Goal: Task Accomplishment & Management: Use online tool/utility

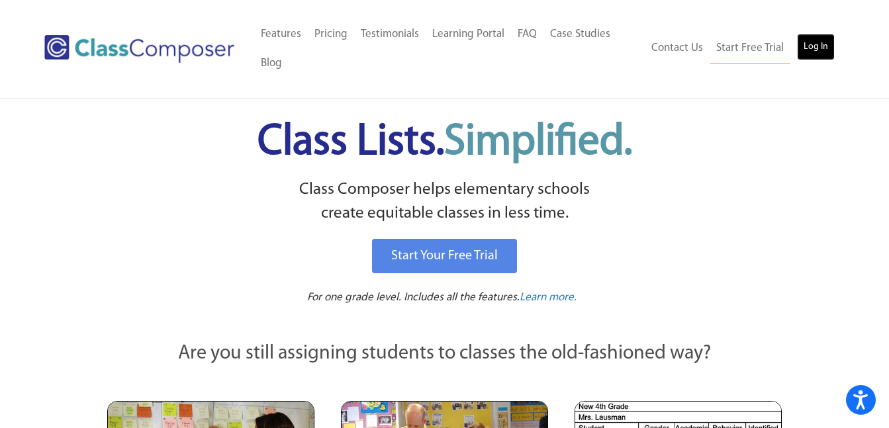
click at [814, 43] on link "Log In" at bounding box center [816, 47] width 38 height 26
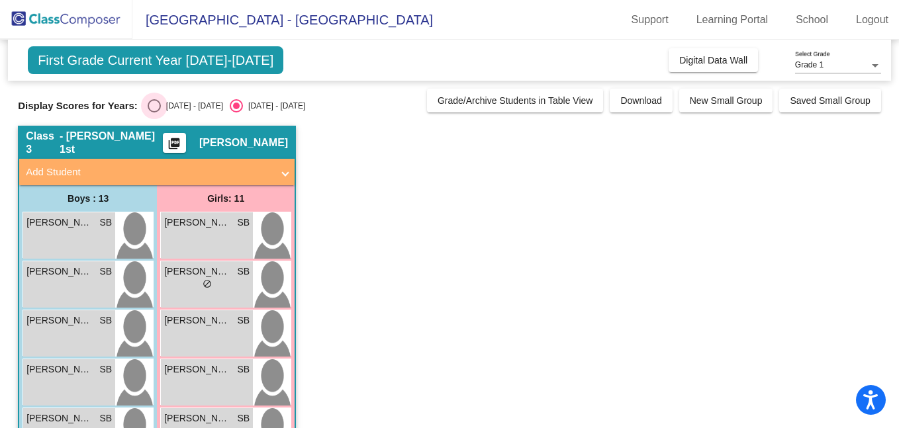
click at [155, 105] on div "Select an option" at bounding box center [154, 105] width 13 height 13
click at [154, 113] on input "[DATE] - [DATE]" at bounding box center [154, 113] width 1 height 1
radio input "true"
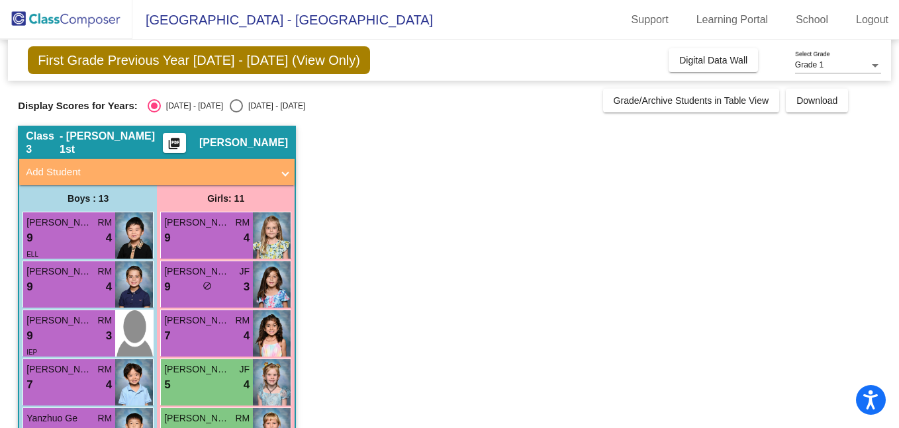
click at [236, 113] on input "[DATE] - [DATE]" at bounding box center [236, 113] width 1 height 1
radio input "true"
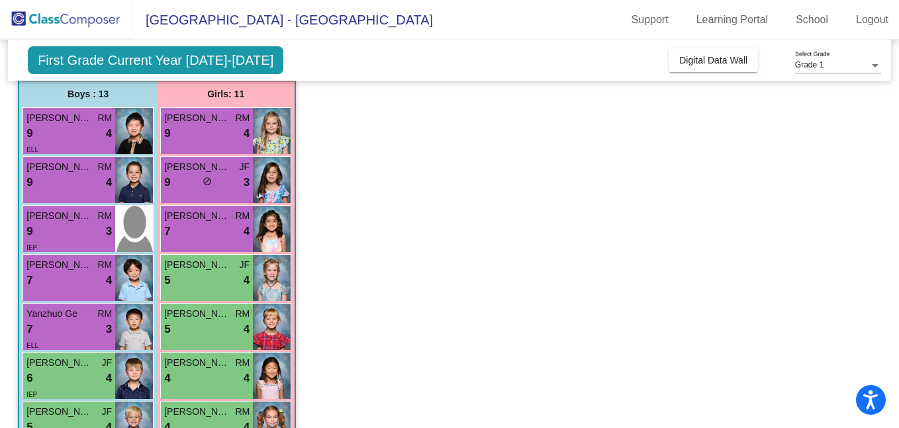
scroll to position [106, 0]
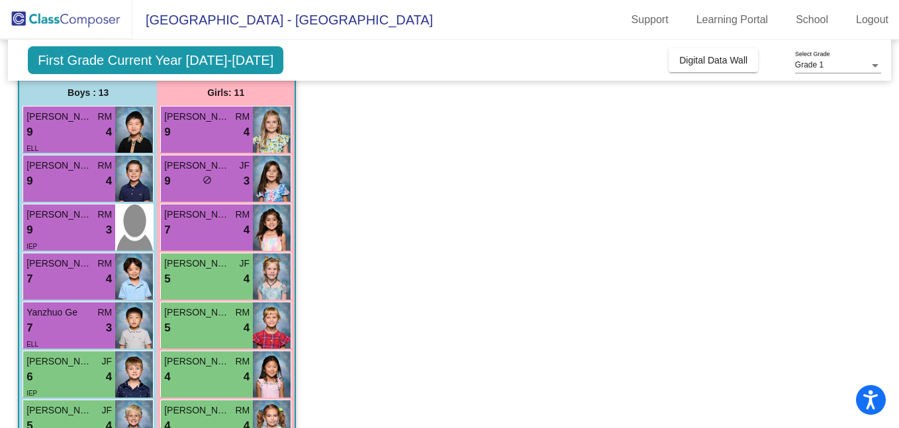
click at [154, 7] on input "[DATE] - [DATE]" at bounding box center [154, 7] width 1 height 1
radio input "true"
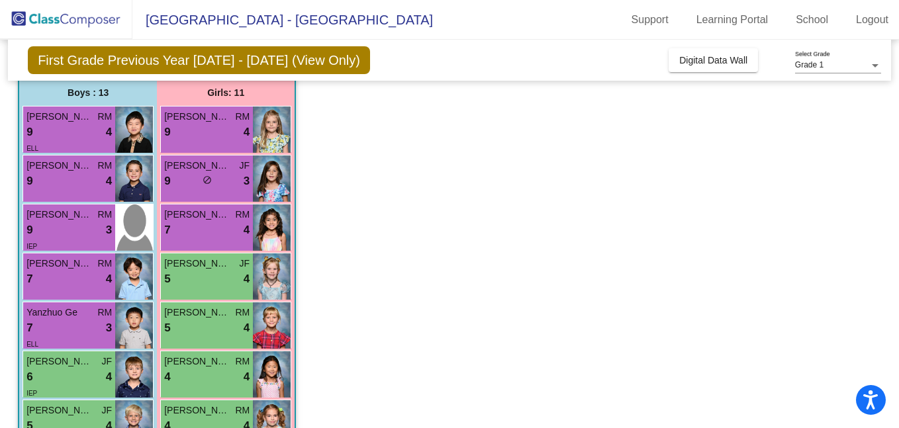
scroll to position [0, 0]
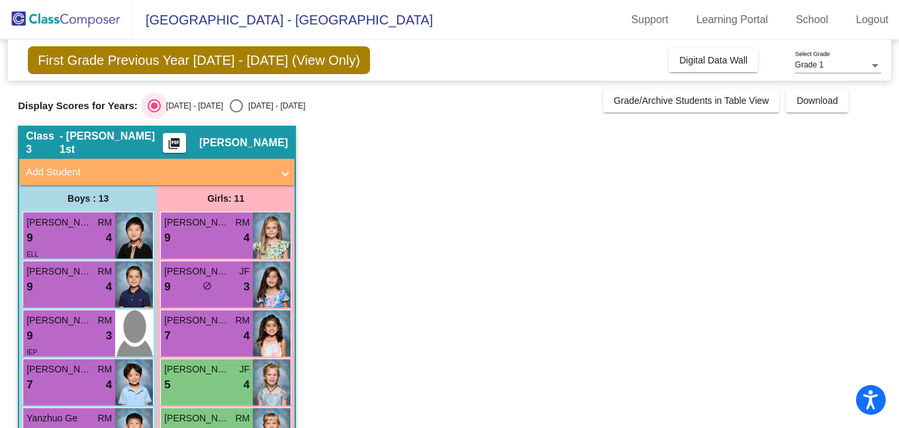
click at [236, 113] on input "[DATE] - [DATE]" at bounding box center [236, 113] width 1 height 1
radio input "true"
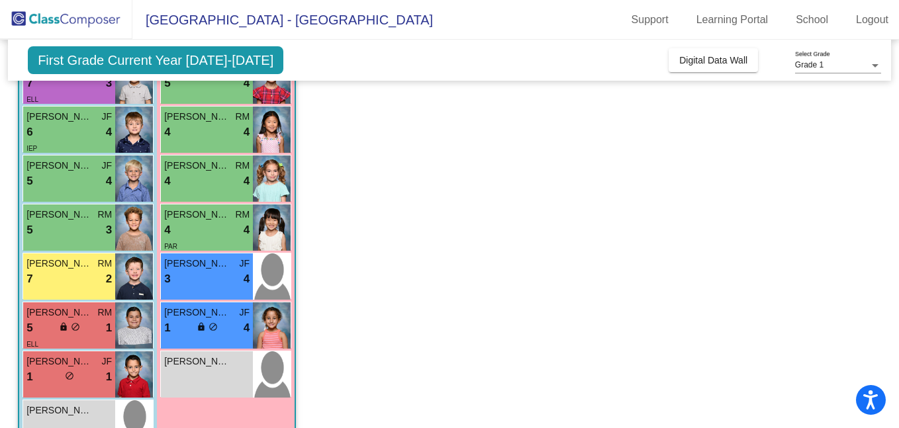
scroll to position [357, 0]
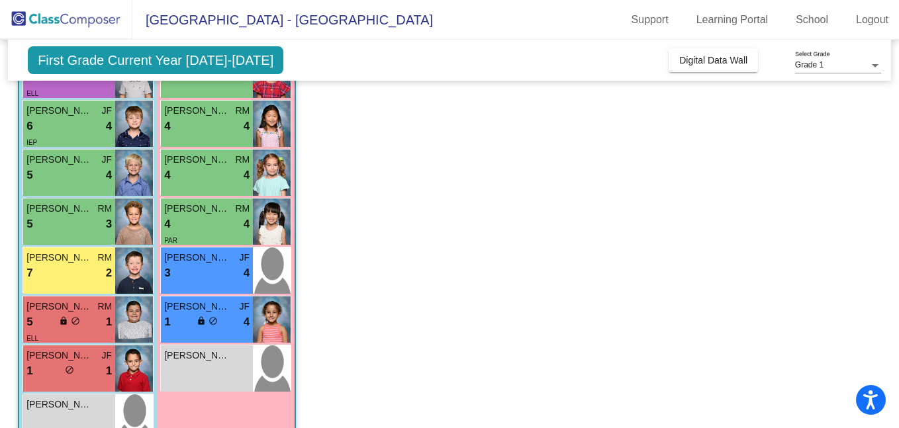
radio input "true"
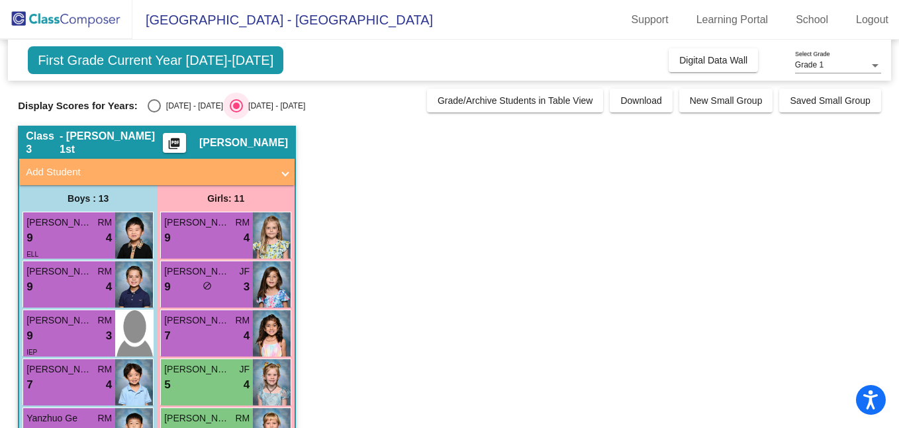
click at [236, 113] on input "[DATE] - [DATE]" at bounding box center [236, 113] width 1 height 1
radio input "true"
click at [154, 113] on input "[DATE] - [DATE]" at bounding box center [154, 113] width 1 height 1
radio input "true"
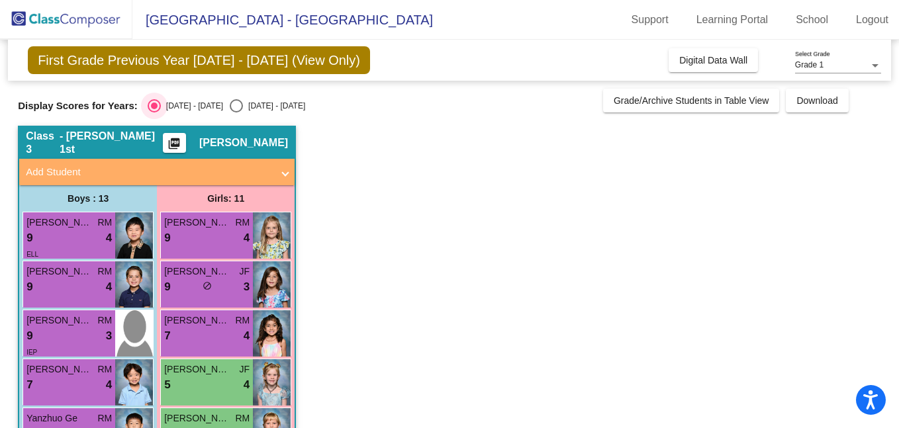
click at [236, 113] on input "[DATE] - [DATE]" at bounding box center [236, 113] width 1 height 1
radio input "true"
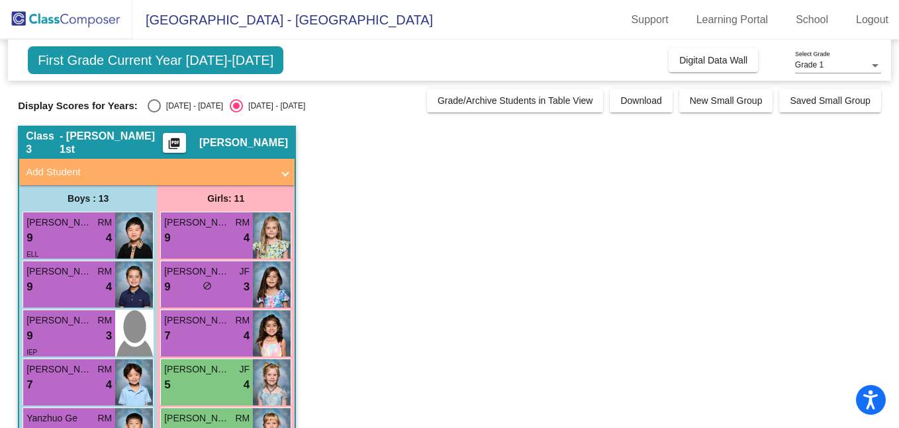
drag, startPoint x: 155, startPoint y: 275, endPoint x: 536, endPoint y: 226, distance: 384.4
click at [182, 139] on mat-icon "picture_as_pdf" at bounding box center [174, 146] width 16 height 19
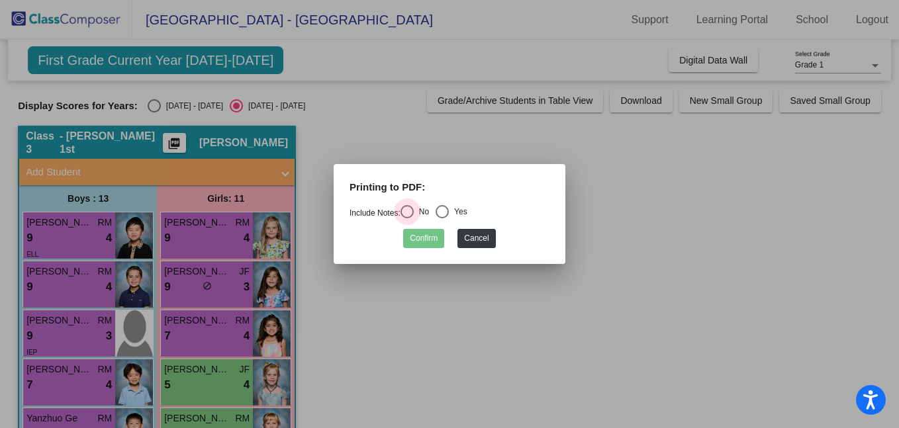
click at [413, 214] on div "Select an option" at bounding box center [407, 211] width 13 height 13
click at [407, 218] on input "No" at bounding box center [406, 218] width 1 height 1
radio input "true"
click at [431, 242] on button "Confirm" at bounding box center [423, 238] width 41 height 19
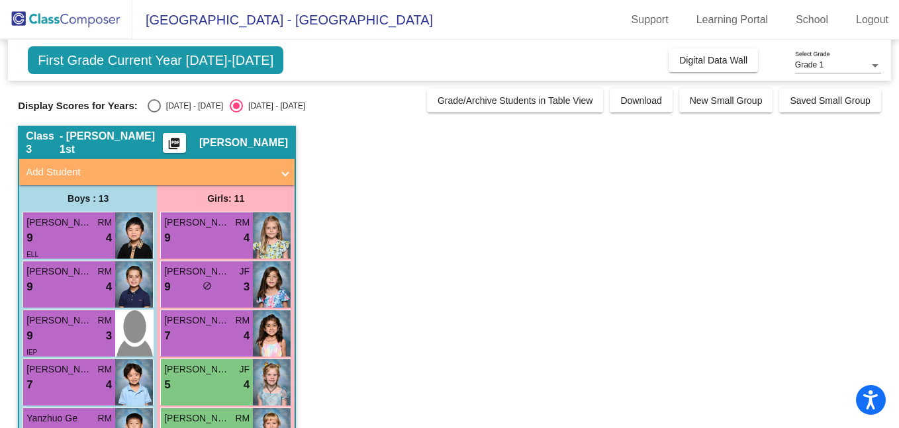
click at [280, 170] on span "Add Student" at bounding box center [154, 172] width 257 height 15
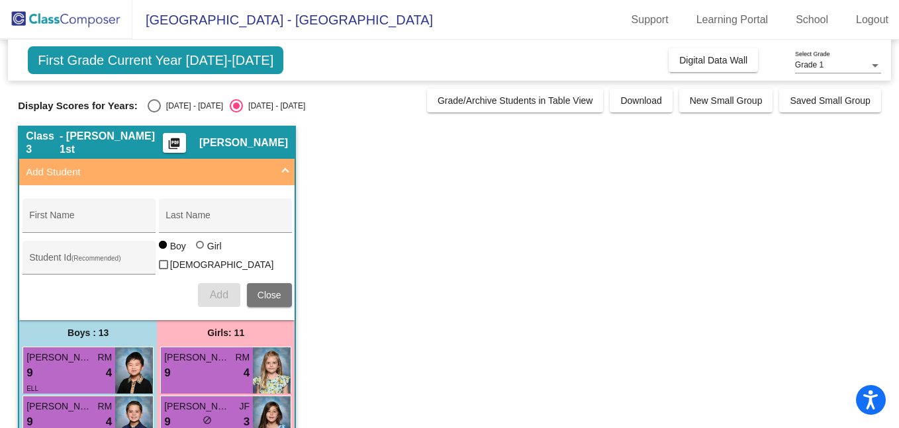
click at [647, 98] on span "Download" at bounding box center [640, 100] width 41 height 11
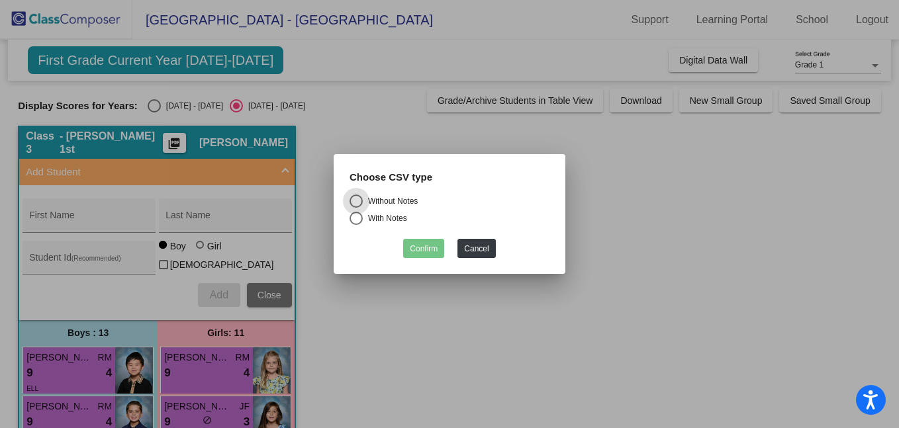
click at [675, 253] on div at bounding box center [449, 214] width 899 height 428
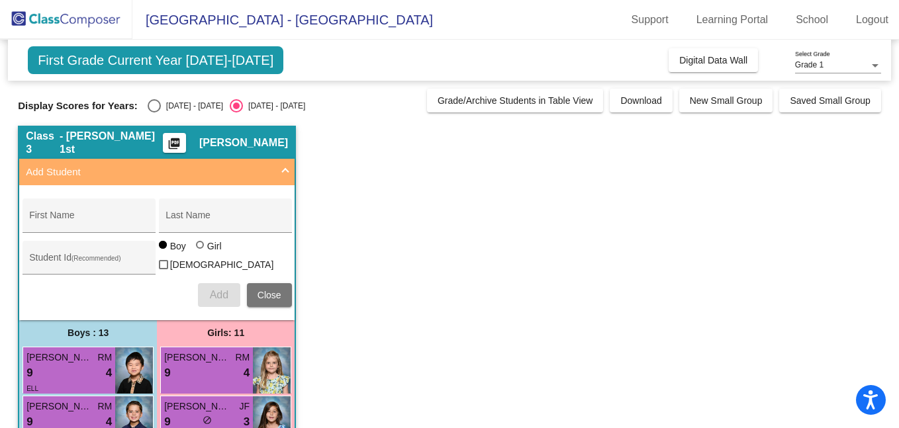
drag, startPoint x: 118, startPoint y: 243, endPoint x: 553, endPoint y: 293, distance: 438.5
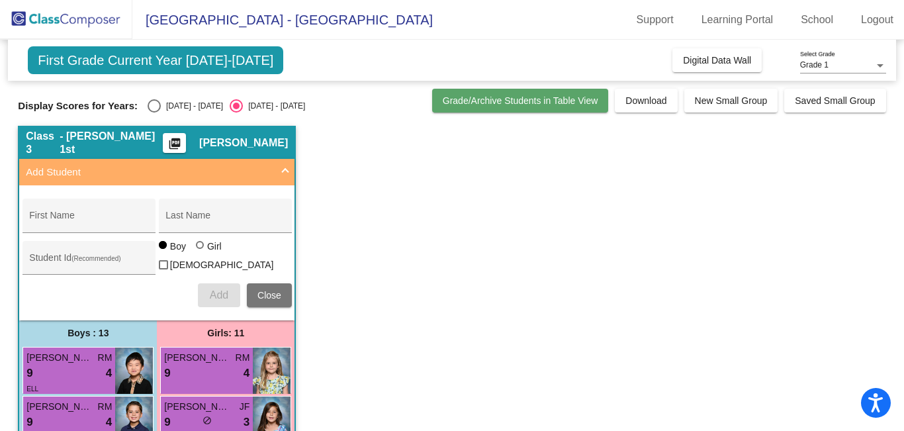
click at [545, 101] on span "Grade/Archive Students in Table View" at bounding box center [521, 100] width 156 height 11
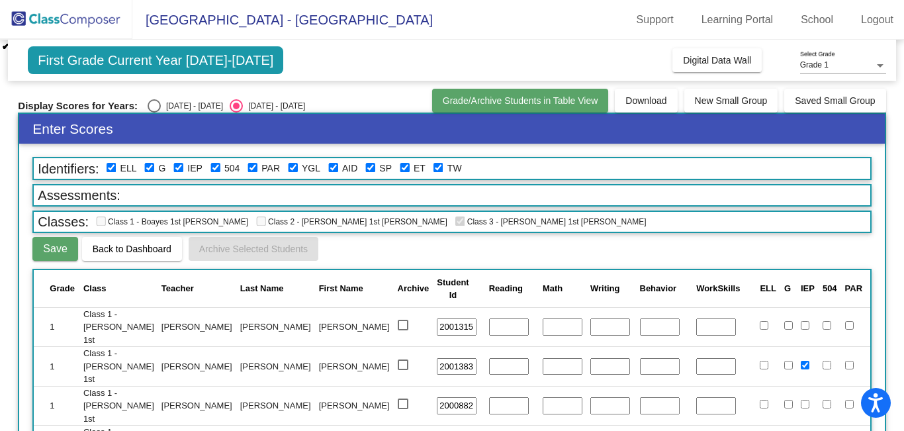
click at [503, 105] on span "Grade/Archive Students in Table View" at bounding box center [521, 100] width 156 height 11
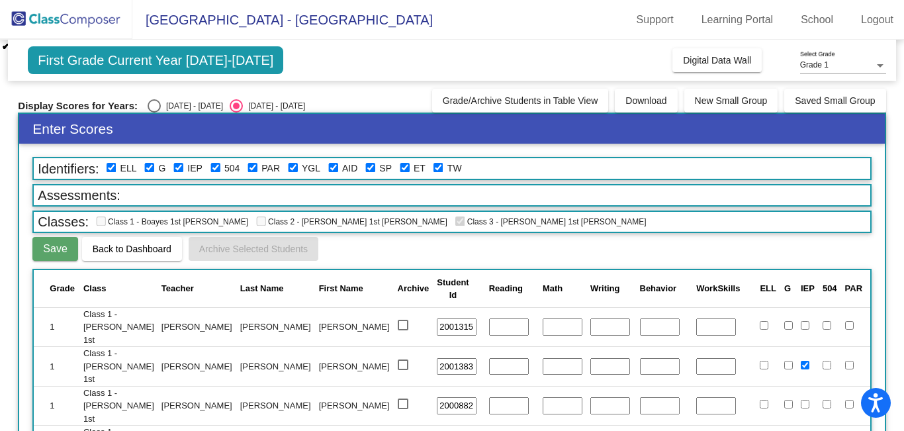
click at [158, 107] on div "Select an option" at bounding box center [154, 105] width 13 height 13
click at [154, 113] on input "[DATE] - [DATE]" at bounding box center [154, 113] width 1 height 1
radio input "true"
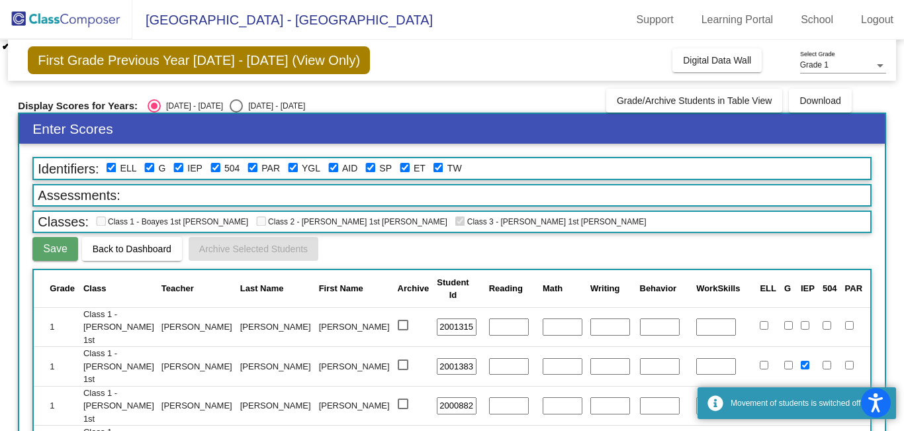
click at [180, 60] on span "First Grade Previous Year [DATE] - [DATE] (View Only)" at bounding box center [199, 60] width 342 height 28
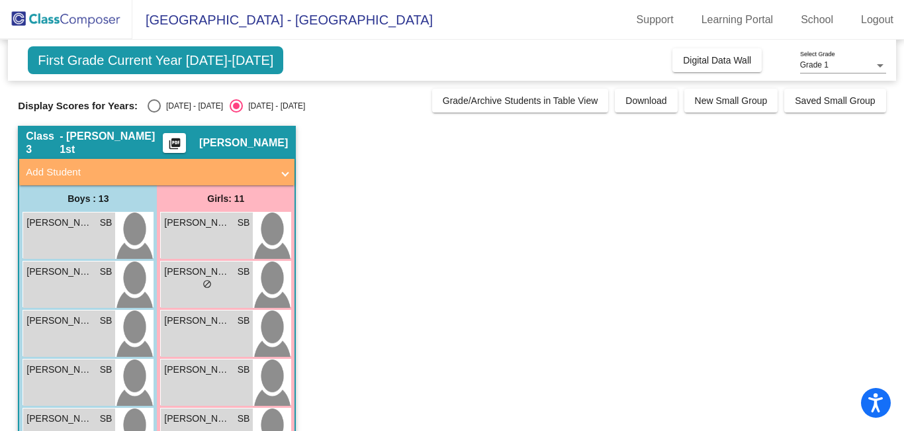
click at [152, 103] on div "Select an option" at bounding box center [154, 105] width 13 height 13
click at [154, 113] on input "[DATE] - [DATE]" at bounding box center [154, 113] width 1 height 1
radio input "true"
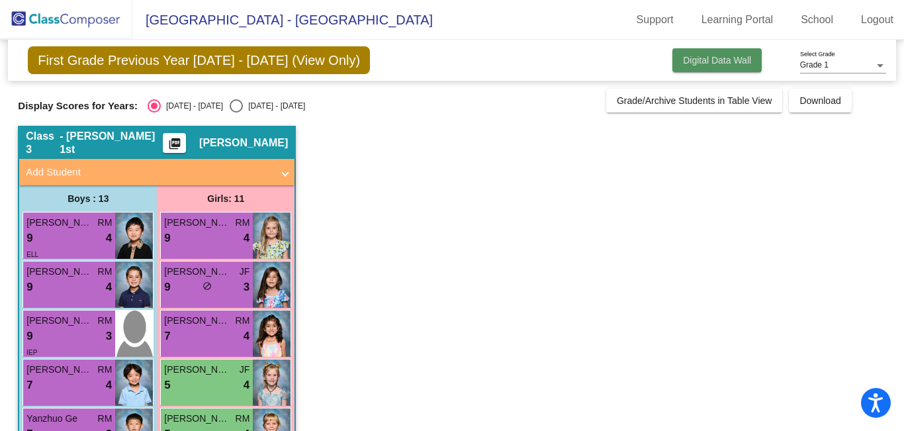
click at [712, 63] on span "Digital Data Wall" at bounding box center [717, 60] width 68 height 11
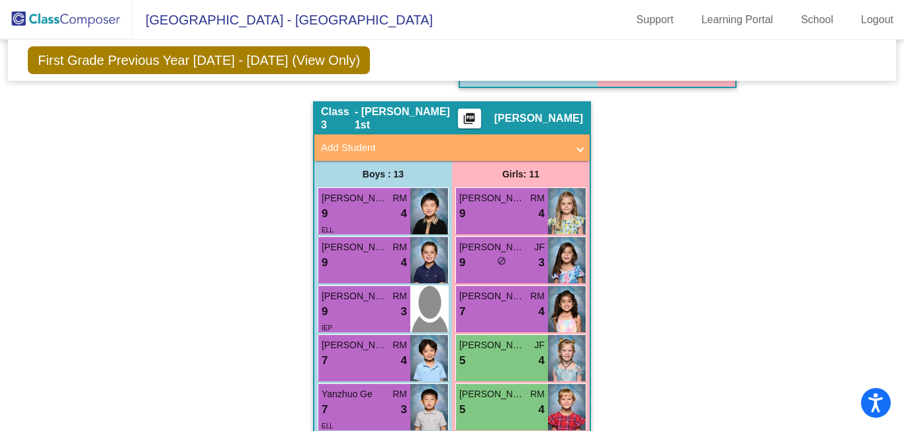
scroll to position [1006, 0]
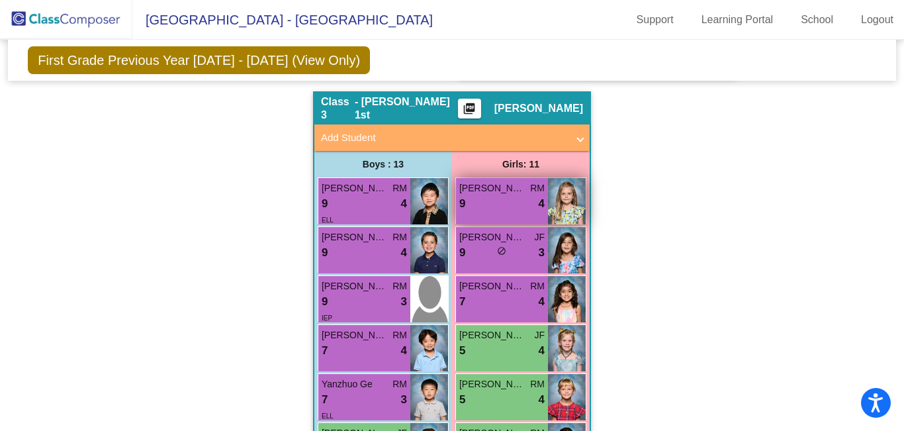
drag, startPoint x: 516, startPoint y: 212, endPoint x: 467, endPoint y: 223, distance: 50.9
click at [467, 223] on div "[PERSON_NAME] RM 9 lock do_not_disturb_alt 4" at bounding box center [502, 201] width 92 height 46
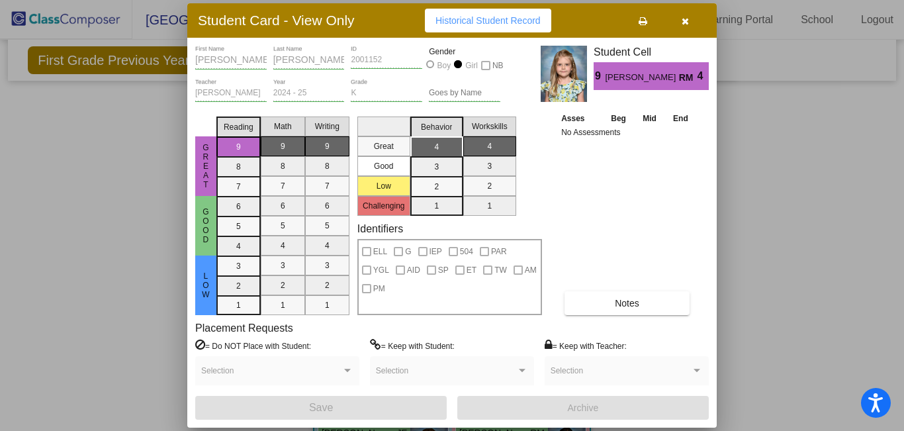
click at [838, 252] on div at bounding box center [452, 215] width 904 height 431
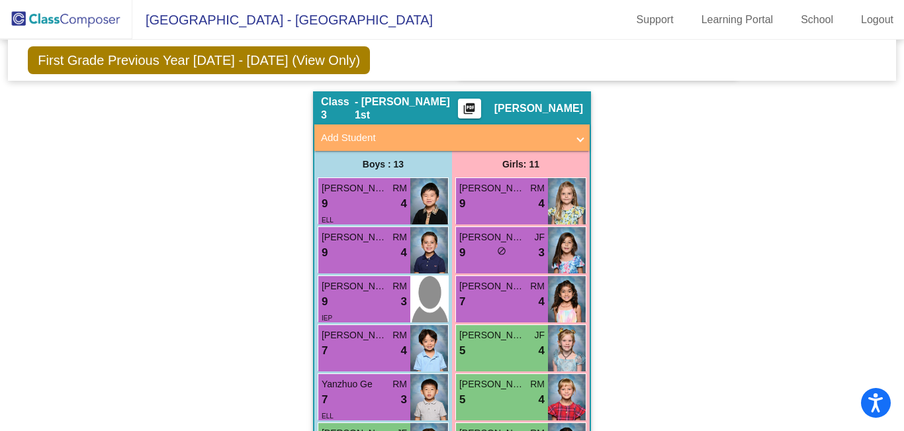
scroll to position [0, 0]
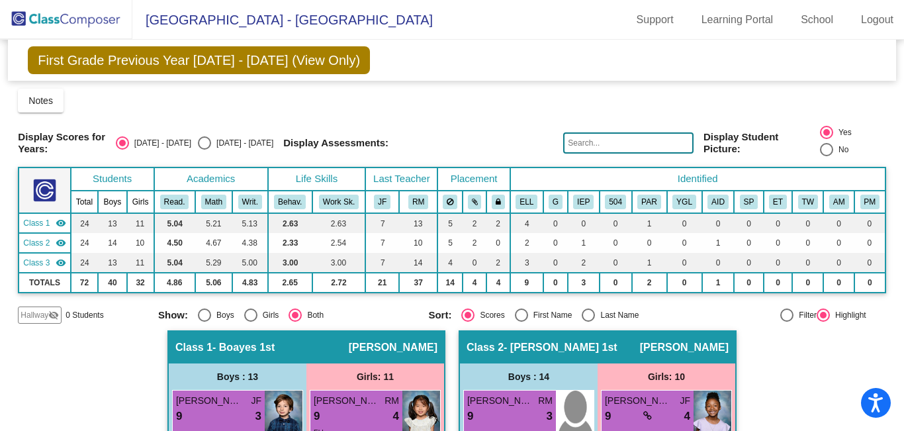
click at [22, 14] on img at bounding box center [66, 19] width 132 height 39
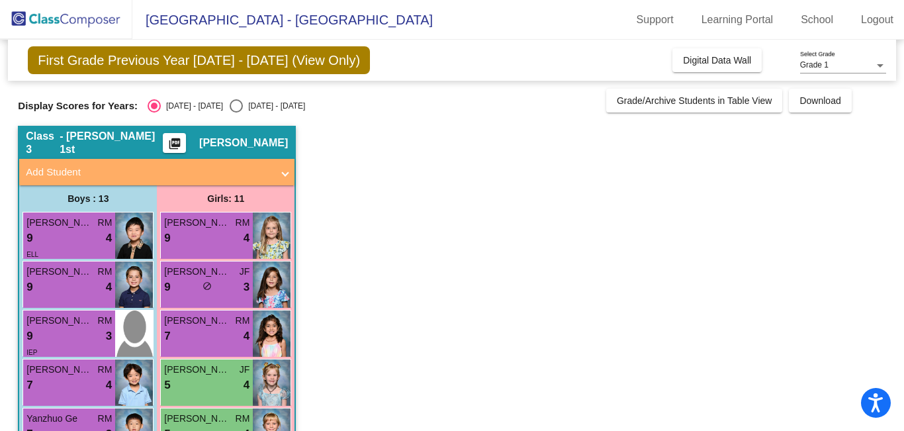
click at [183, 146] on mat-icon "picture_as_pdf" at bounding box center [175, 146] width 16 height 19
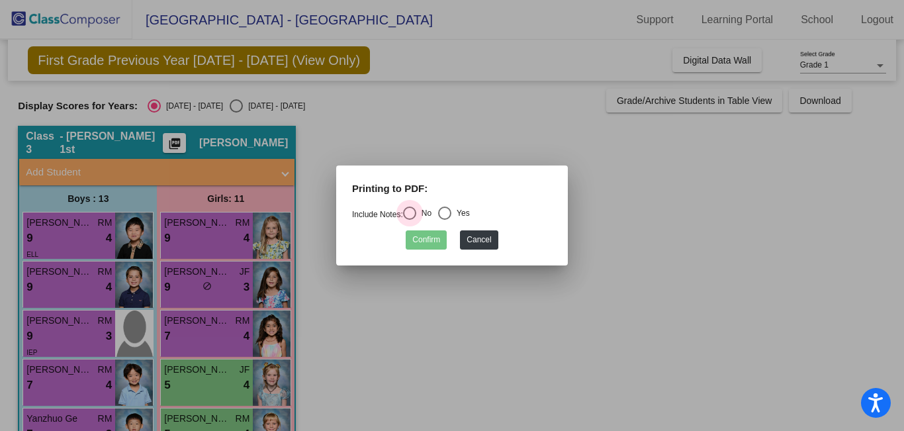
click at [416, 215] on div "Select an option" at bounding box center [409, 213] width 13 height 13
click at [410, 220] on input "No" at bounding box center [409, 220] width 1 height 1
radio input "true"
click at [435, 240] on button "Confirm" at bounding box center [426, 239] width 41 height 19
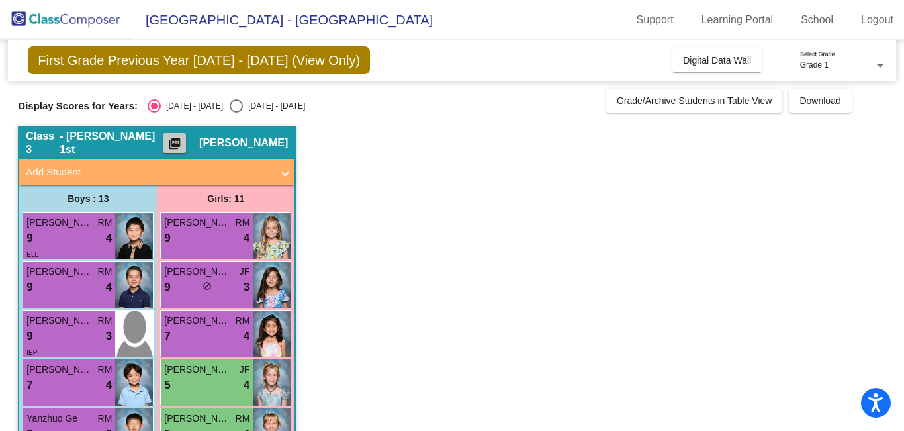
click at [183, 144] on mat-icon "picture_as_pdf" at bounding box center [175, 146] width 16 height 19
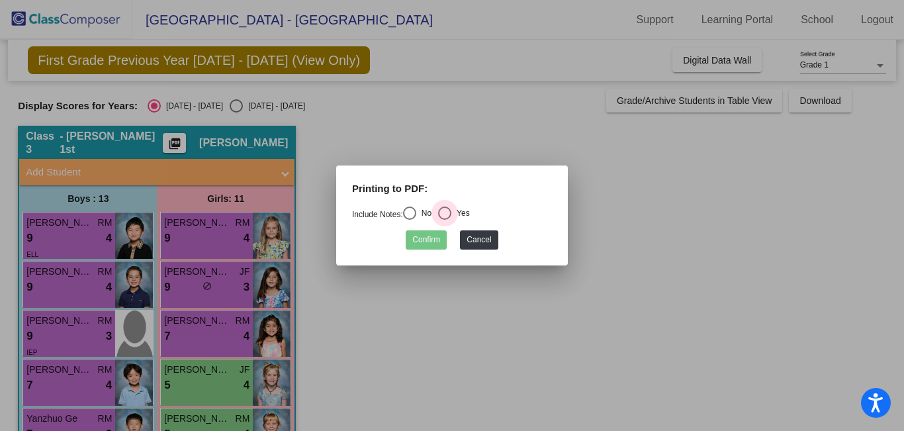
click at [448, 214] on div "Select an option" at bounding box center [444, 213] width 13 height 13
click at [445, 220] on input "Yes" at bounding box center [444, 220] width 1 height 1
radio input "true"
click at [432, 248] on button "Confirm" at bounding box center [426, 239] width 41 height 19
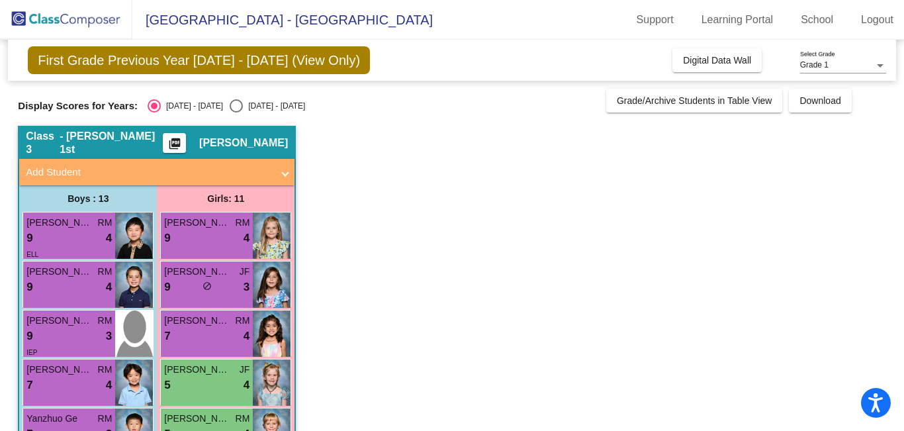
drag, startPoint x: 104, startPoint y: 164, endPoint x: 85, endPoint y: 165, distance: 19.3
click at [85, 165] on mat-panel-title "Add Student" at bounding box center [149, 172] width 246 height 15
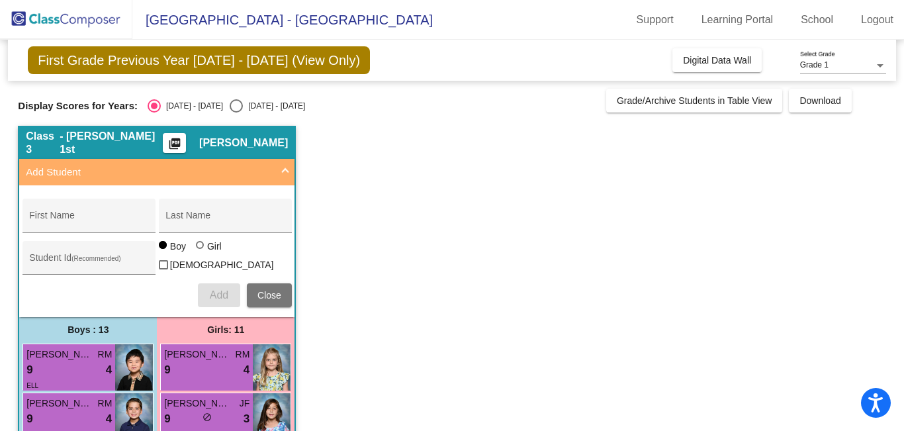
click at [85, 165] on mat-panel-title "Add Student" at bounding box center [149, 172] width 246 height 15
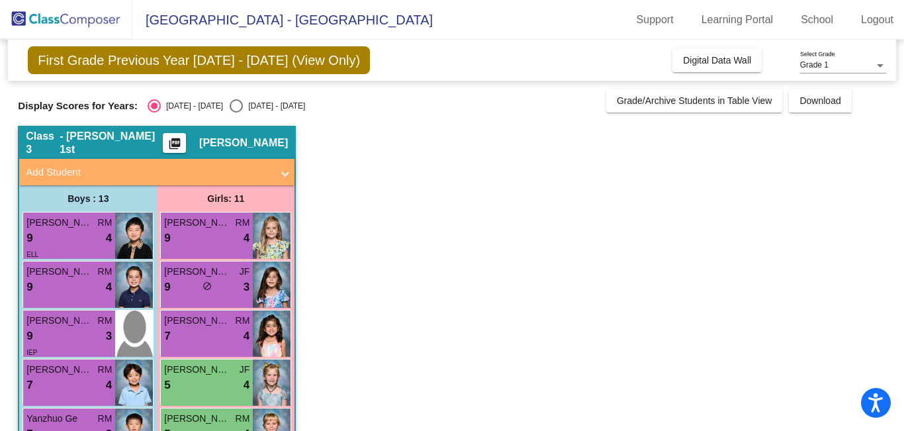
click at [85, 165] on mat-panel-title "Add Student" at bounding box center [149, 172] width 246 height 15
